Goal: Task Accomplishment & Management: Manage account settings

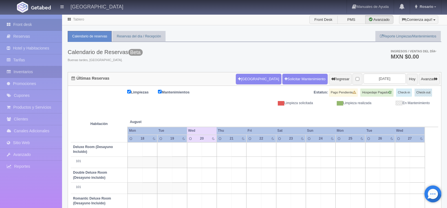
click at [25, 74] on link "Inventarios" at bounding box center [31, 72] width 62 height 12
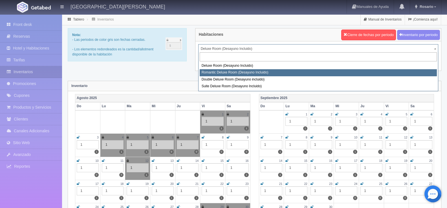
select select "625"
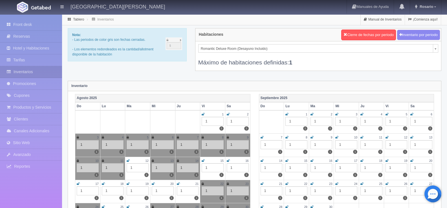
click at [154, 184] on icon at bounding box center [153, 183] width 3 height 3
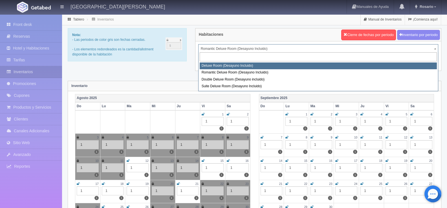
select select "624"
